Goal: Check status: Check status

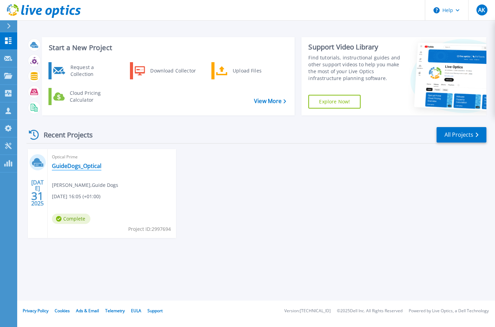
click at [96, 166] on link "GuideDogs_Optical" at bounding box center [77, 166] width 50 height 7
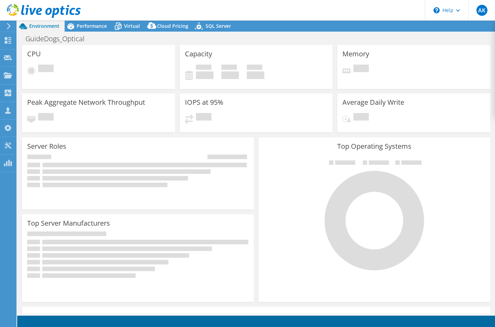
select select "USD"
select select "EULondon"
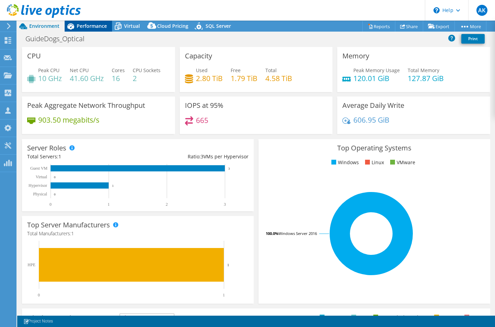
click at [92, 30] on div "Performance" at bounding box center [88, 26] width 47 height 11
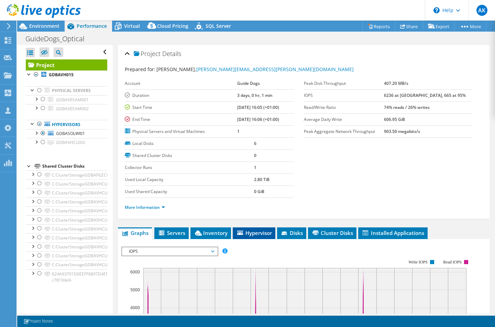
click at [255, 231] on span "Hypervisor" at bounding box center [254, 233] width 36 height 7
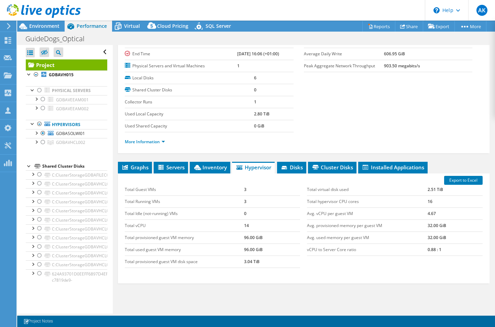
scroll to position [69, 0]
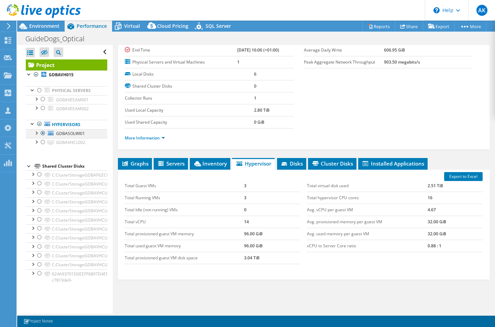
click at [42, 133] on div at bounding box center [43, 133] width 7 height 8
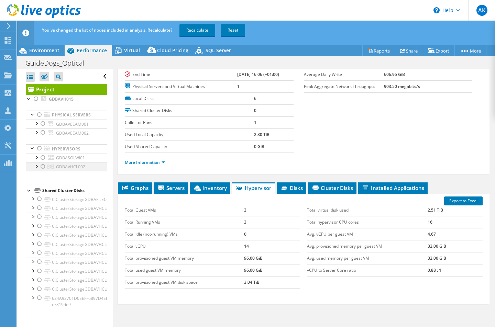
click at [37, 169] on div at bounding box center [36, 166] width 7 height 7
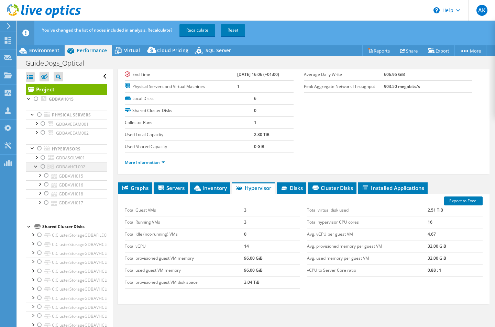
click at [42, 167] on div at bounding box center [43, 167] width 7 height 8
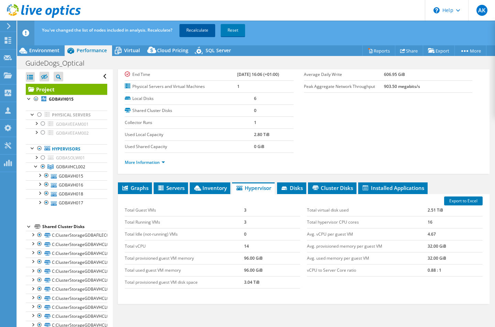
click at [191, 29] on link "Recalculate" at bounding box center [198, 30] width 36 height 12
